Goal: Information Seeking & Learning: Learn about a topic

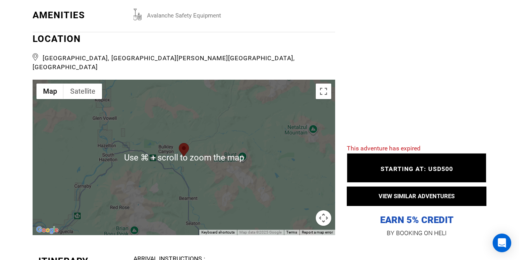
scroll to position [1135, 0]
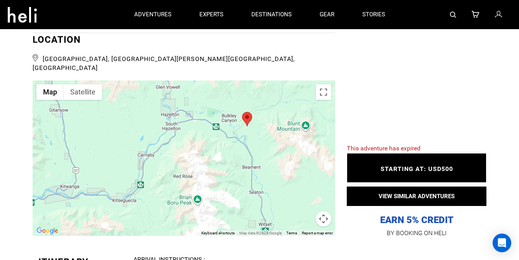
drag, startPoint x: 145, startPoint y: 149, endPoint x: 210, endPoint y: 116, distance: 72.9
click at [210, 116] on div at bounding box center [184, 157] width 303 height 155
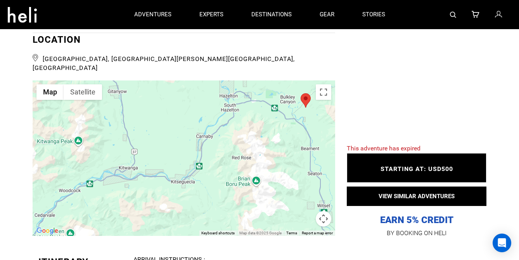
drag, startPoint x: 168, startPoint y: 139, endPoint x: 225, endPoint y: 120, distance: 60.3
click at [225, 120] on div at bounding box center [184, 157] width 303 height 155
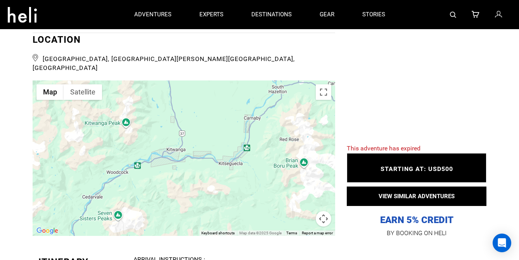
drag, startPoint x: 182, startPoint y: 142, endPoint x: 231, endPoint y: 123, distance: 52.0
click at [231, 123] on div at bounding box center [184, 157] width 303 height 155
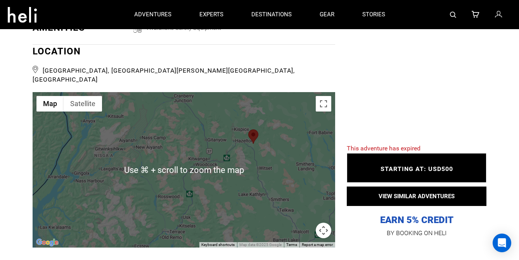
scroll to position [1122, 0]
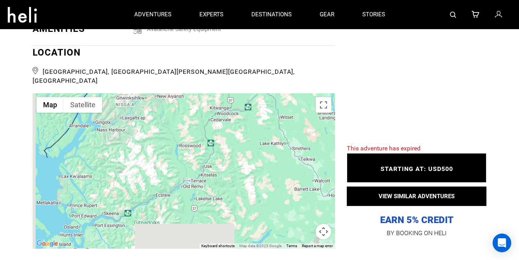
drag, startPoint x: 257, startPoint y: 125, endPoint x: 281, endPoint y: 69, distance: 60.5
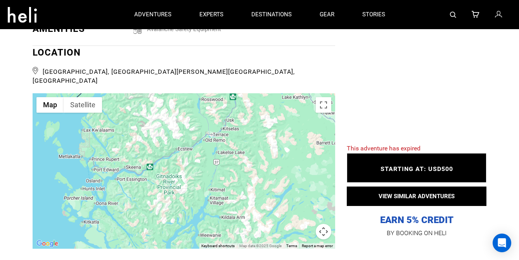
drag, startPoint x: 235, startPoint y: 135, endPoint x: 255, endPoint y: 91, distance: 48.8
click at [255, 93] on div at bounding box center [184, 170] width 303 height 155
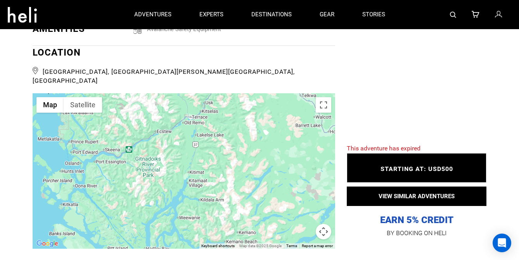
drag, startPoint x: 232, startPoint y: 149, endPoint x: 212, endPoint y: 131, distance: 27.5
click at [212, 131] on div at bounding box center [184, 170] width 303 height 155
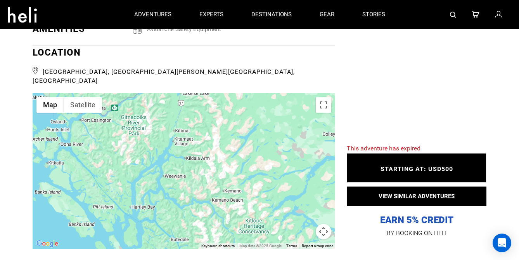
drag, startPoint x: 227, startPoint y: 159, endPoint x: 212, endPoint y: 116, distance: 45.9
click at [212, 116] on div at bounding box center [184, 170] width 303 height 155
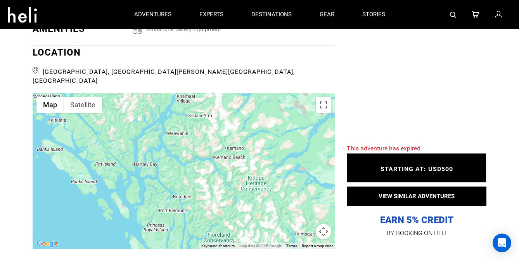
drag, startPoint x: 220, startPoint y: 141, endPoint x: 223, endPoint y: 97, distance: 43.5
click at [223, 97] on div at bounding box center [184, 170] width 303 height 155
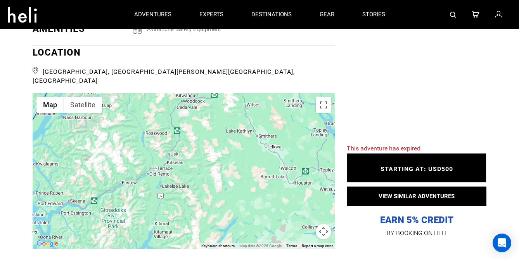
drag, startPoint x: 223, startPoint y: 150, endPoint x: 200, endPoint y: 284, distance: 136.6
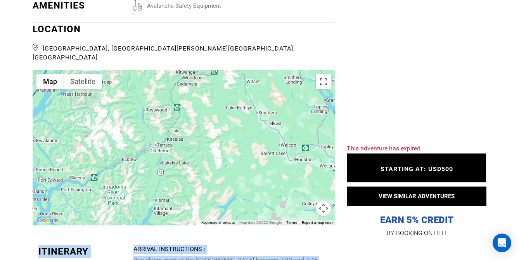
scroll to position [1189, 0]
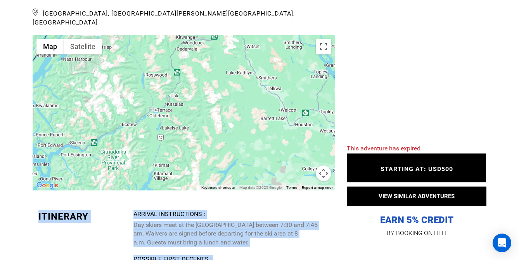
drag, startPoint x: 253, startPoint y: 230, endPoint x: 245, endPoint y: 269, distance: 39.8
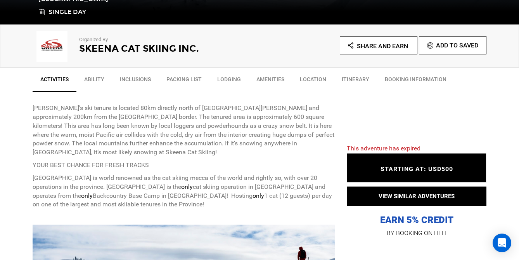
scroll to position [237, 0]
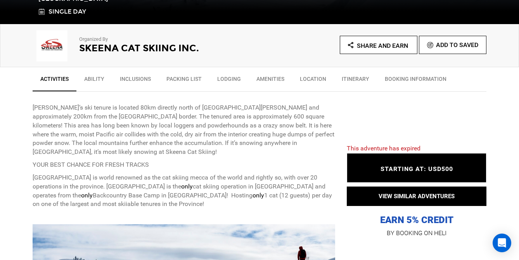
click at [227, 78] on link "Lodging" at bounding box center [229, 80] width 39 height 19
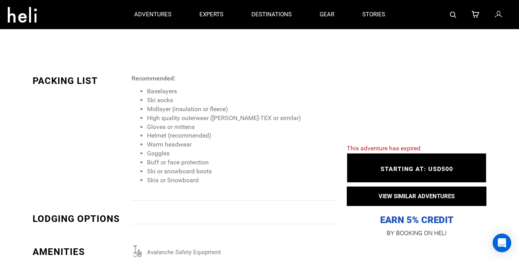
scroll to position [853, 0]
